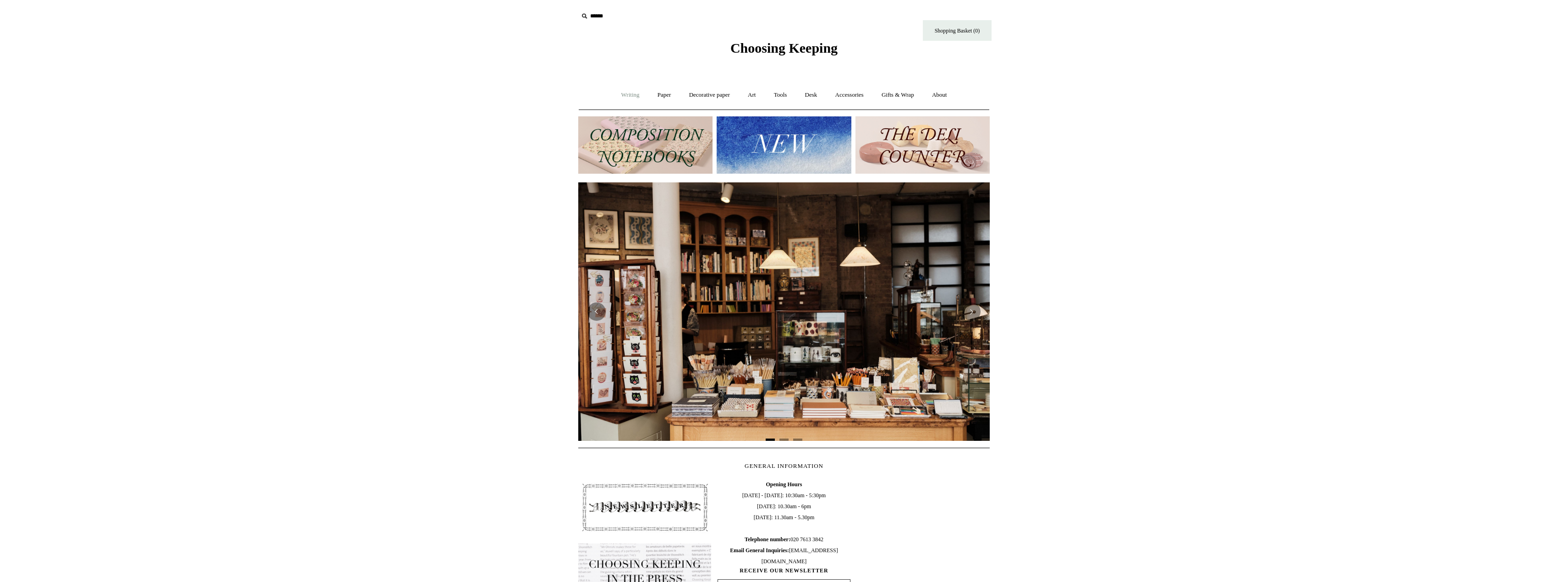
click at [637, 99] on link "Writing +" at bounding box center [630, 95] width 35 height 24
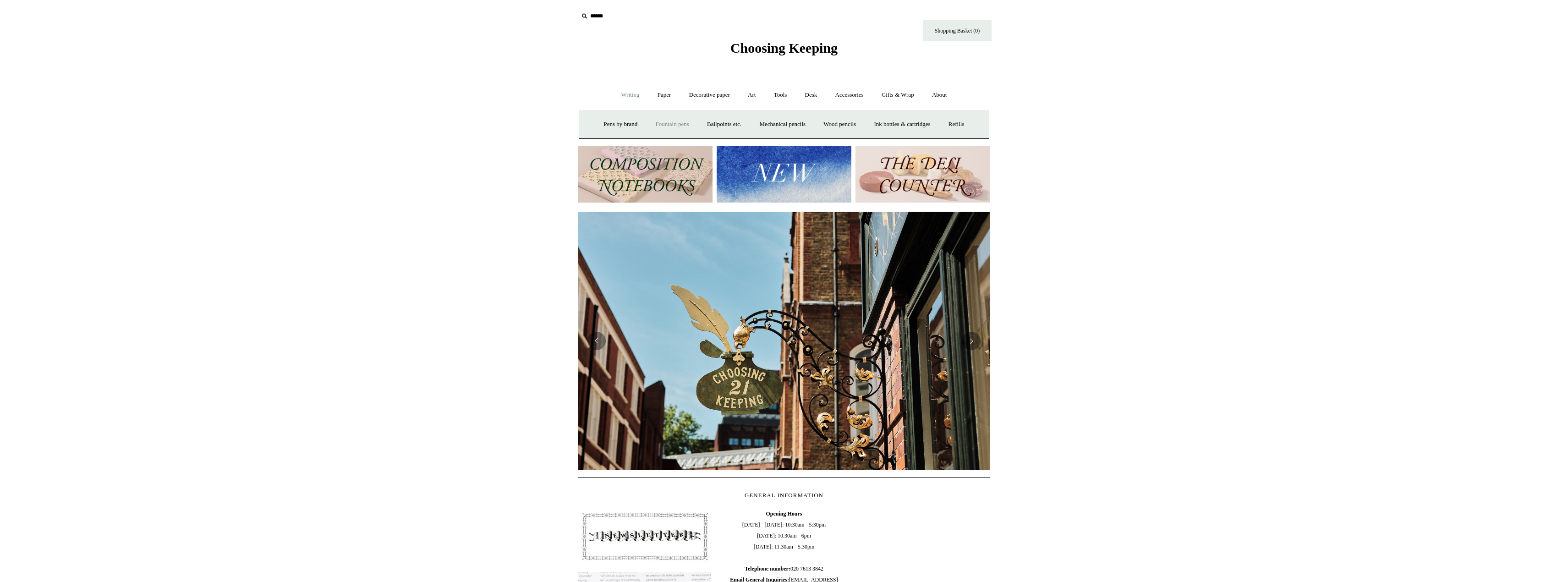
scroll to position [0, 411]
click at [666, 101] on link "Paper +" at bounding box center [665, 95] width 30 height 24
click at [723, 124] on link "📆 Dated Diaries 📆" at bounding box center [712, 124] width 67 height 24
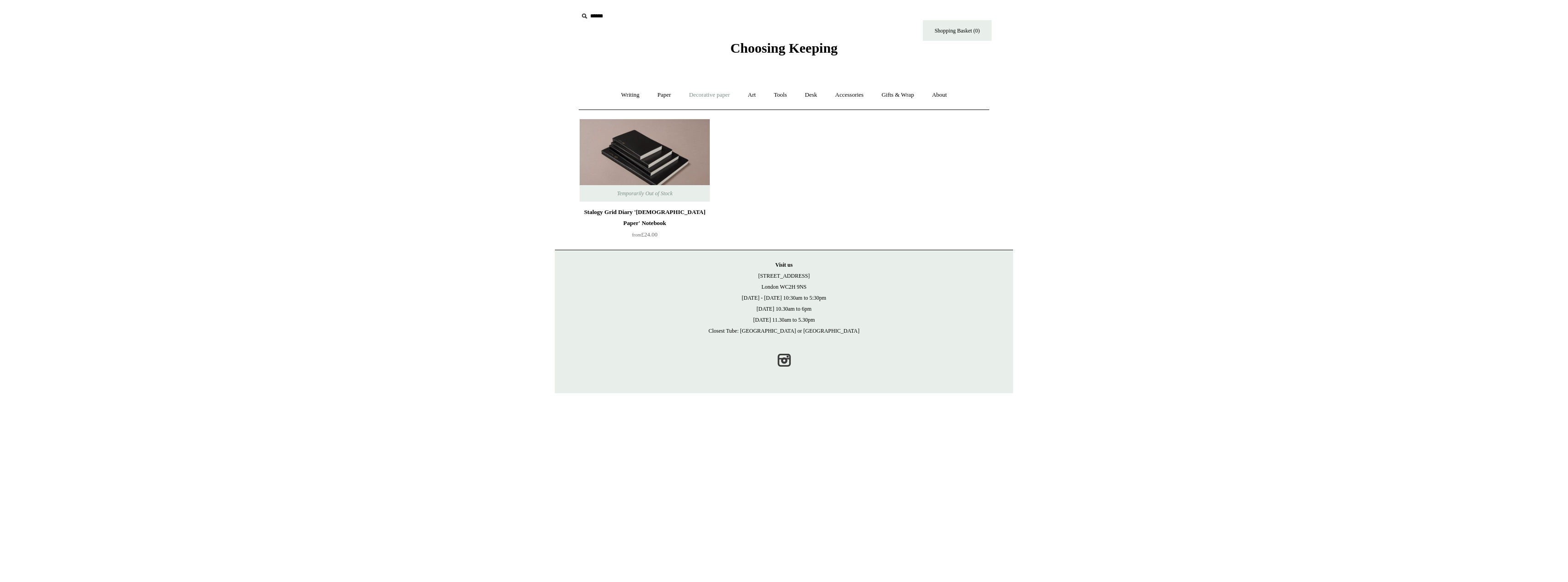
click at [700, 96] on link "Decorative paper +" at bounding box center [710, 95] width 57 height 24
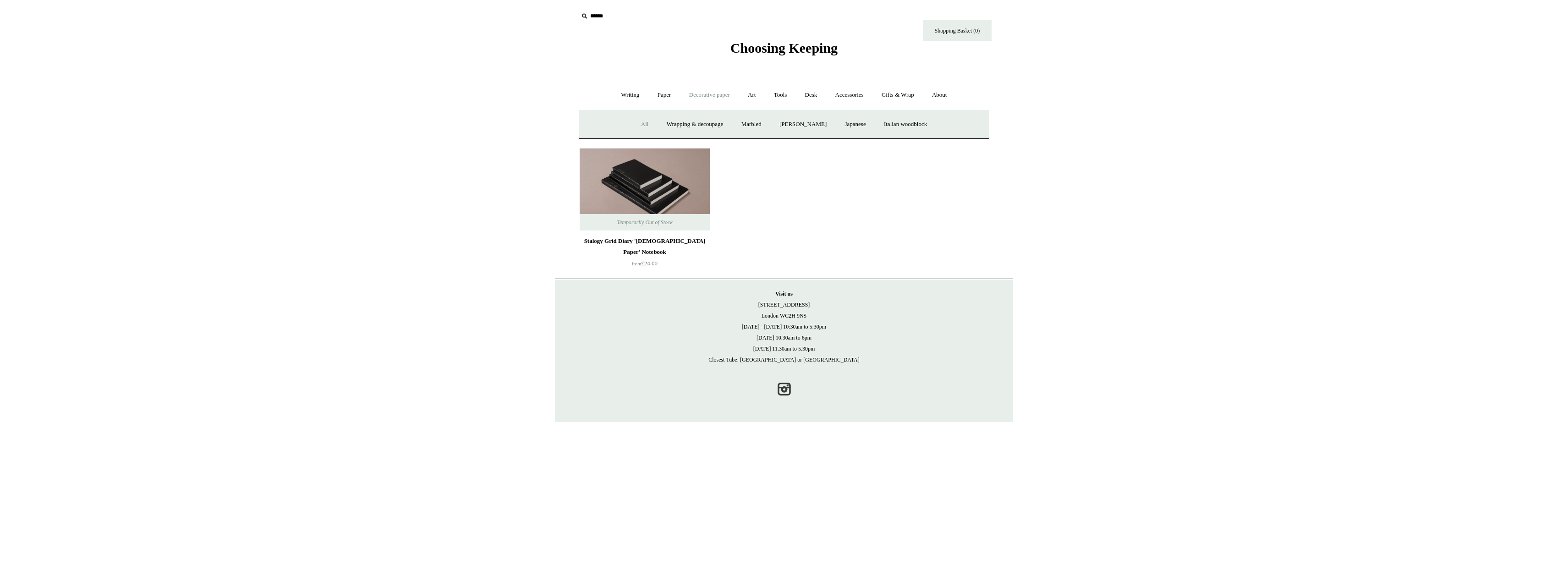
click at [639, 125] on link "All" at bounding box center [645, 124] width 24 height 24
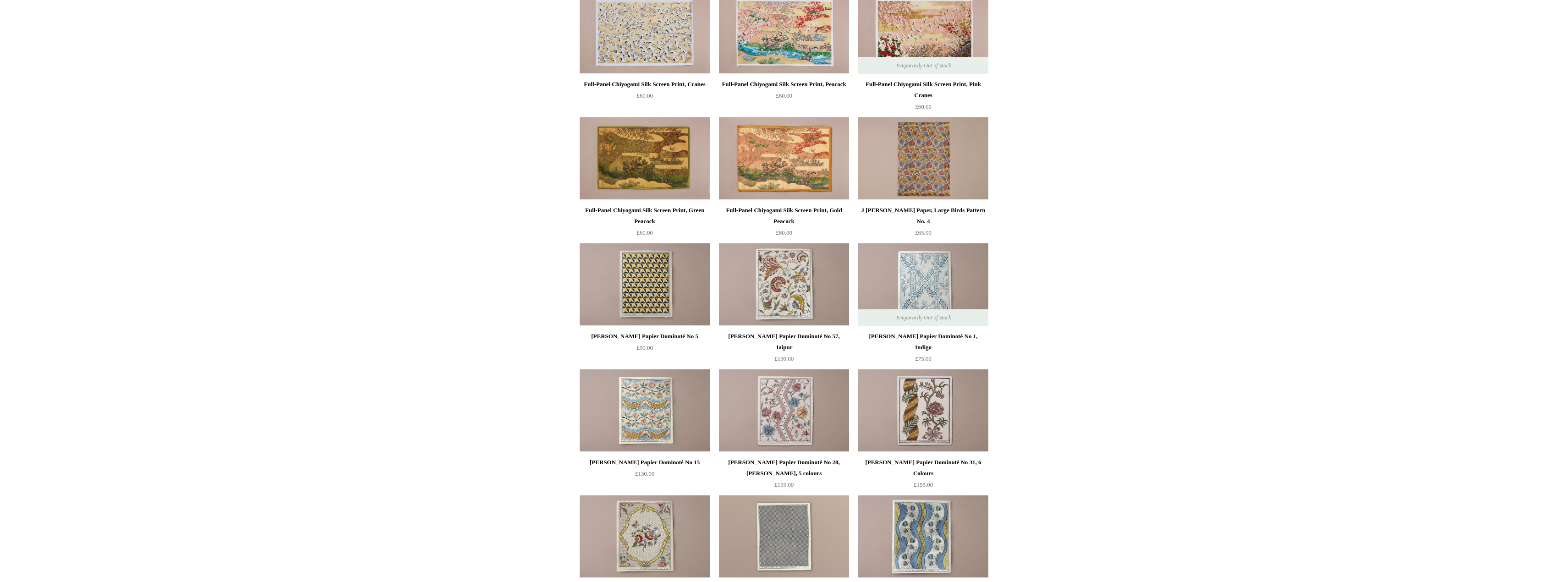
scroll to position [504, 0]
